Goal: Information Seeking & Learning: Learn about a topic

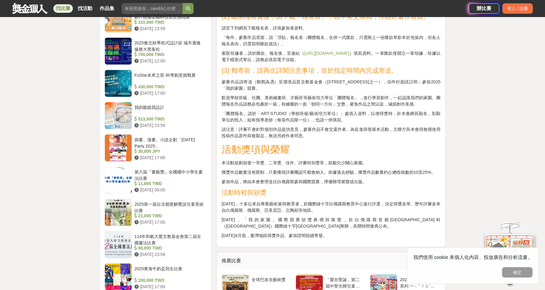
scroll to position [487, 0]
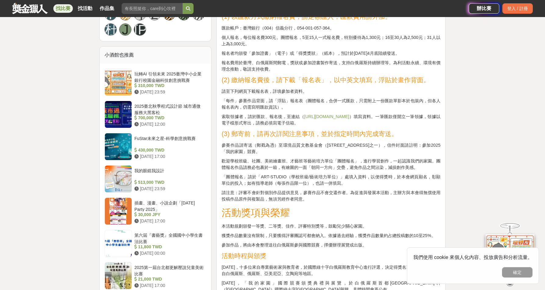
click at [333, 119] on link "[URL][DOMAIN_NAME]" at bounding box center [326, 116] width 45 height 5
click at [330, 119] on link "[URL][DOMAIN_NAME]" at bounding box center [326, 116] width 45 height 5
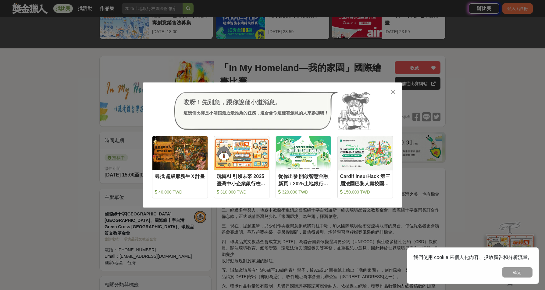
scroll to position [30, 0]
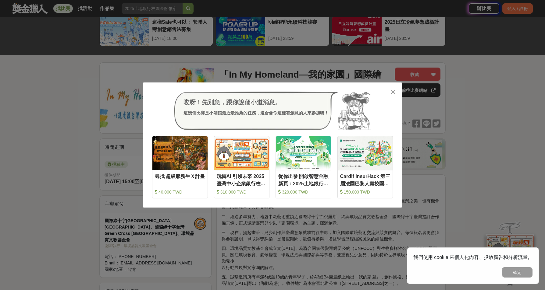
click at [394, 92] on icon at bounding box center [392, 92] width 5 height 6
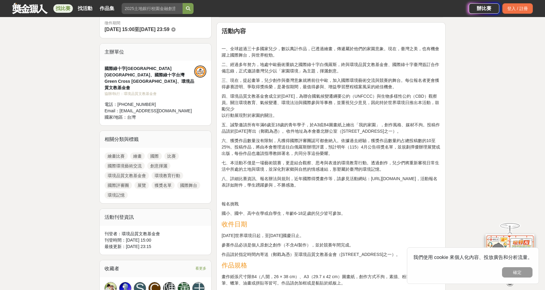
scroll to position [152, 0]
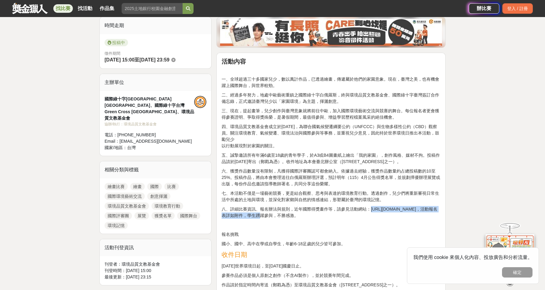
drag, startPoint x: 287, startPoint y: 221, endPoint x: 224, endPoint y: 219, distance: 63.7
click at [223, 219] on p "八、詳細比賽資訊、報名辦法與規則，近年國際得獎畫作等，請參見活動網站：[URL][DOMAIN_NAME]，活動報名表詳如附件，學生踴躍參與，不勝感激。" at bounding box center [330, 212] width 219 height 13
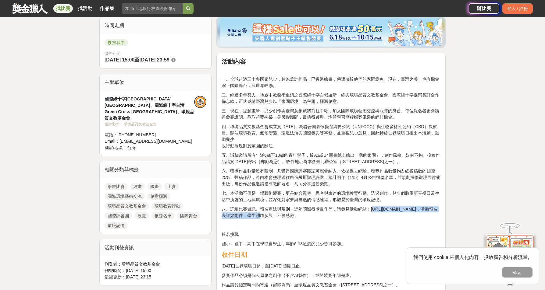
copy p "ttp://[DOMAIN_NAME][URL]"
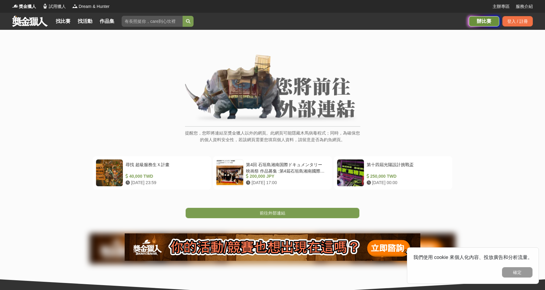
click at [484, 22] on div "辦比賽" at bounding box center [483, 21] width 30 height 10
click at [66, 24] on link "找比賽" at bounding box center [62, 21] width 19 height 9
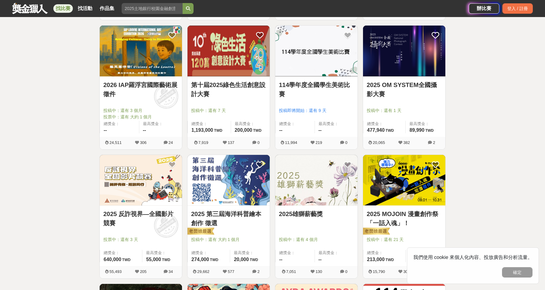
scroll to position [487, 0]
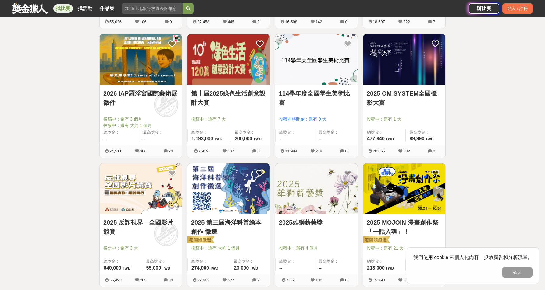
click at [314, 95] on link "114學年度全國學生美術比賽" at bounding box center [316, 98] width 75 height 18
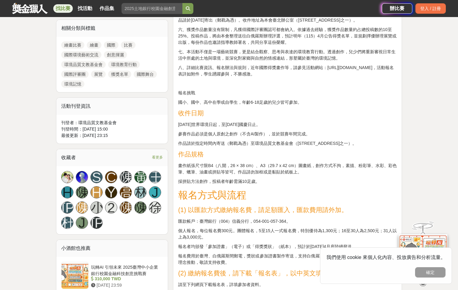
scroll to position [305, 0]
